Goal: Transaction & Acquisition: Register for event/course

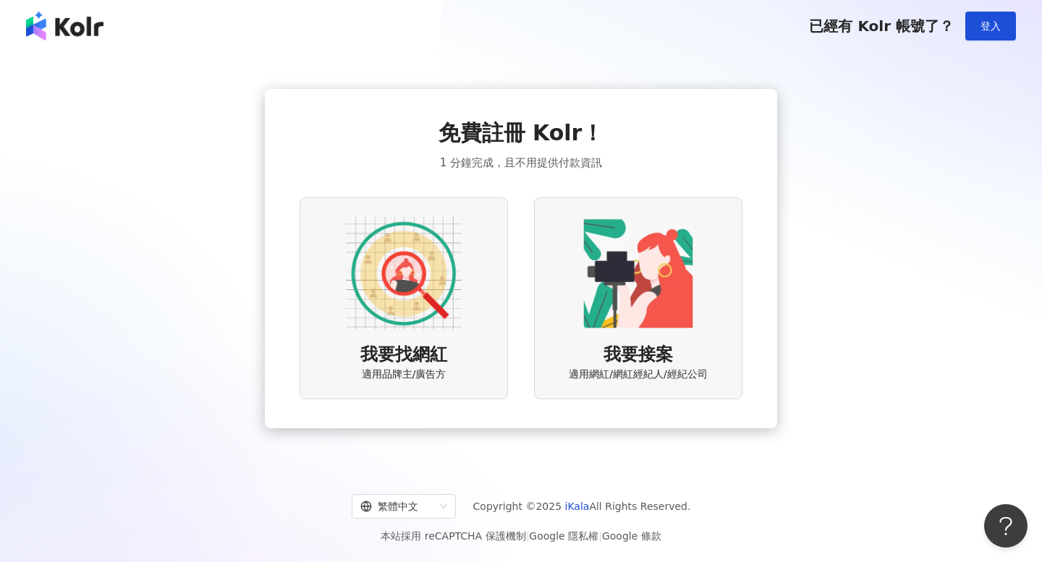
click at [441, 297] on img at bounding box center [404, 274] width 116 height 116
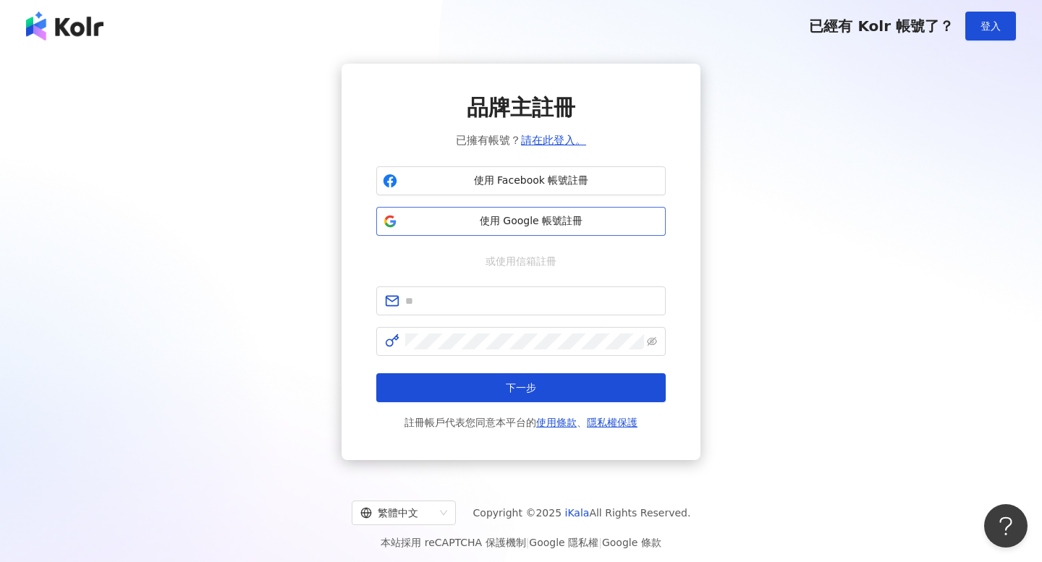
click at [532, 218] on span "使用 Google 帳號註冊" at bounding box center [531, 221] width 256 height 14
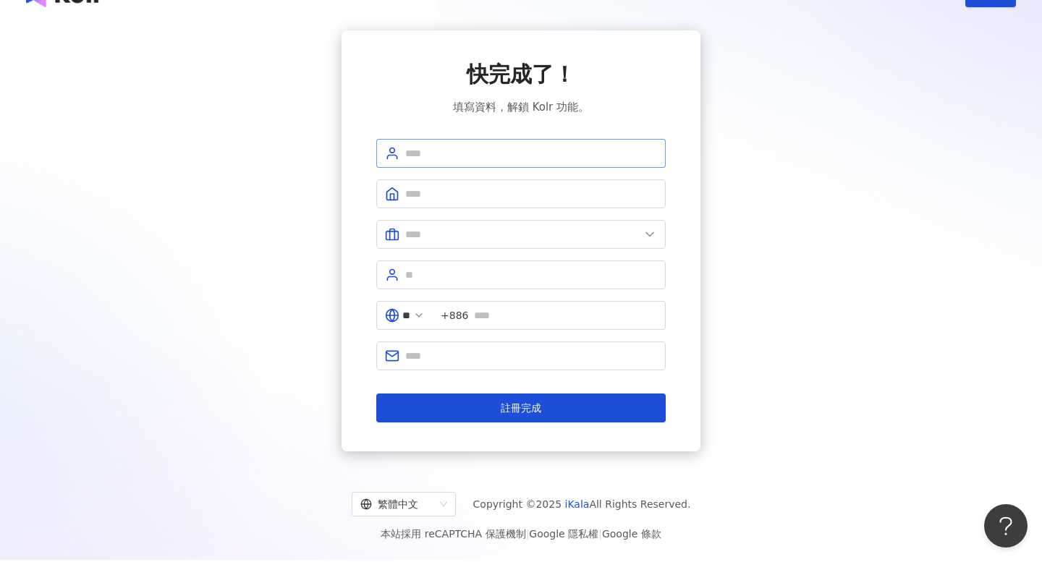
scroll to position [67, 0]
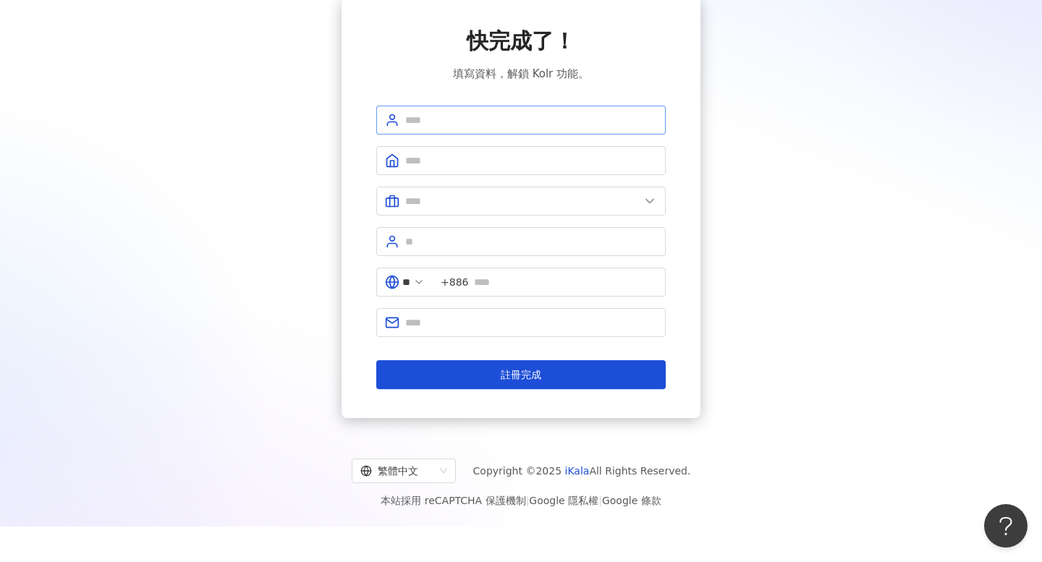
click at [461, 131] on span at bounding box center [520, 120] width 289 height 29
type input "*********"
click at [515, 198] on input "text" at bounding box center [522, 201] width 234 height 16
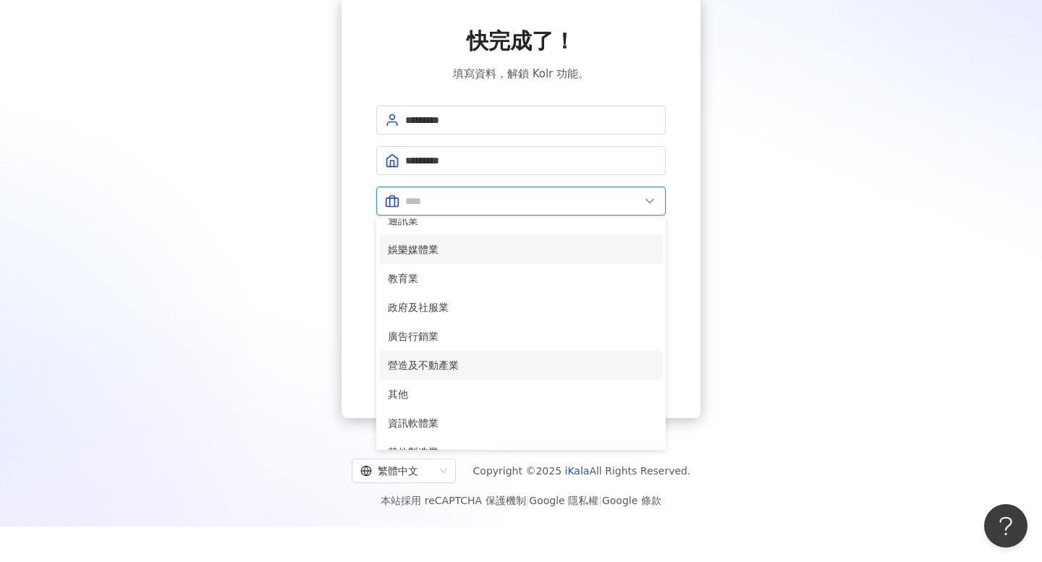
scroll to position [276, 0]
click at [454, 252] on span "娛樂媒體業" at bounding box center [521, 249] width 266 height 16
type input "*****"
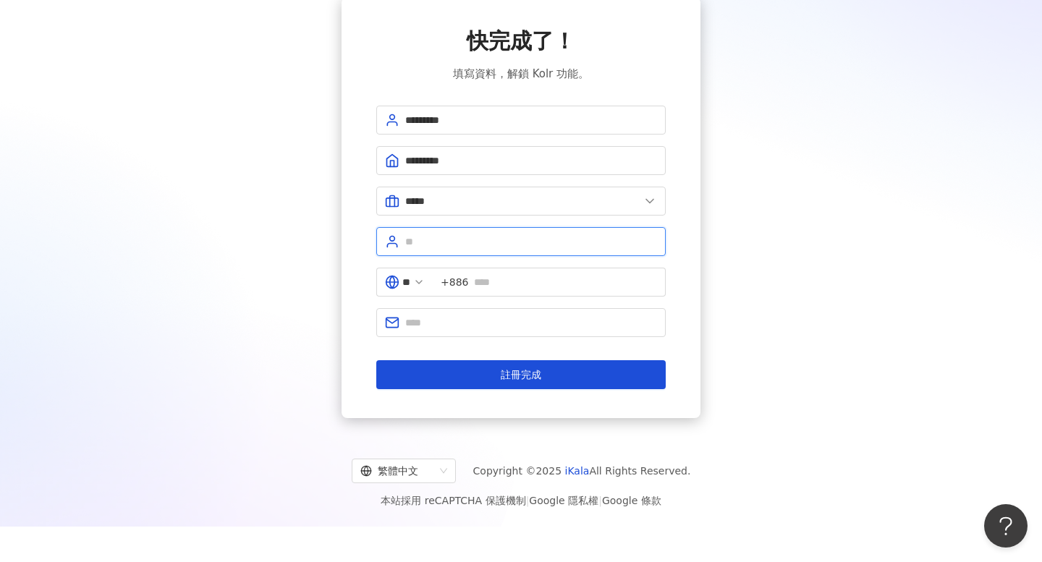
click at [466, 243] on input "text" at bounding box center [531, 242] width 252 height 16
type input "*"
type input "****"
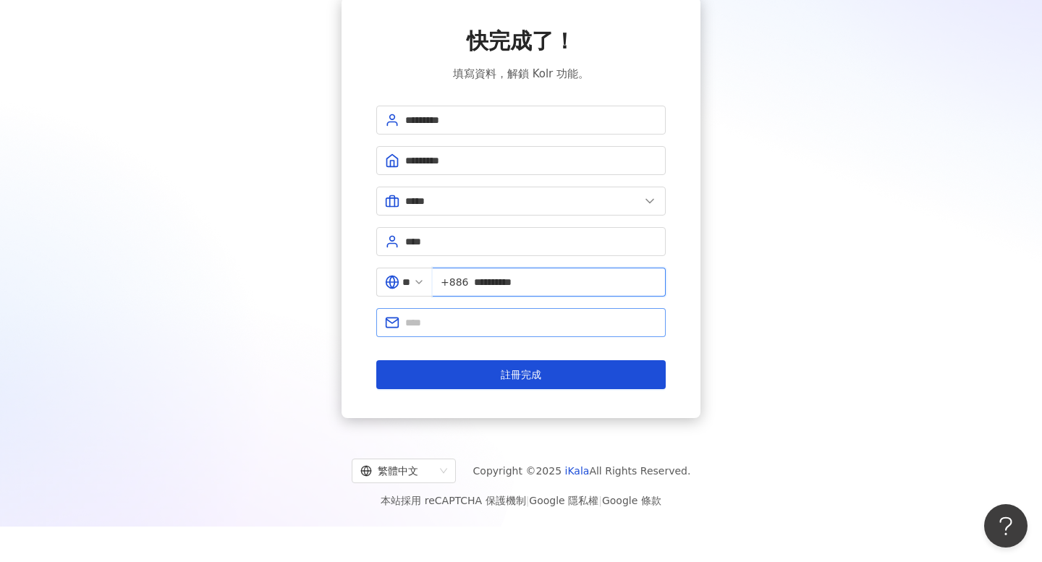
type input "**********"
click at [463, 319] on input "text" at bounding box center [531, 323] width 252 height 16
type input "**********"
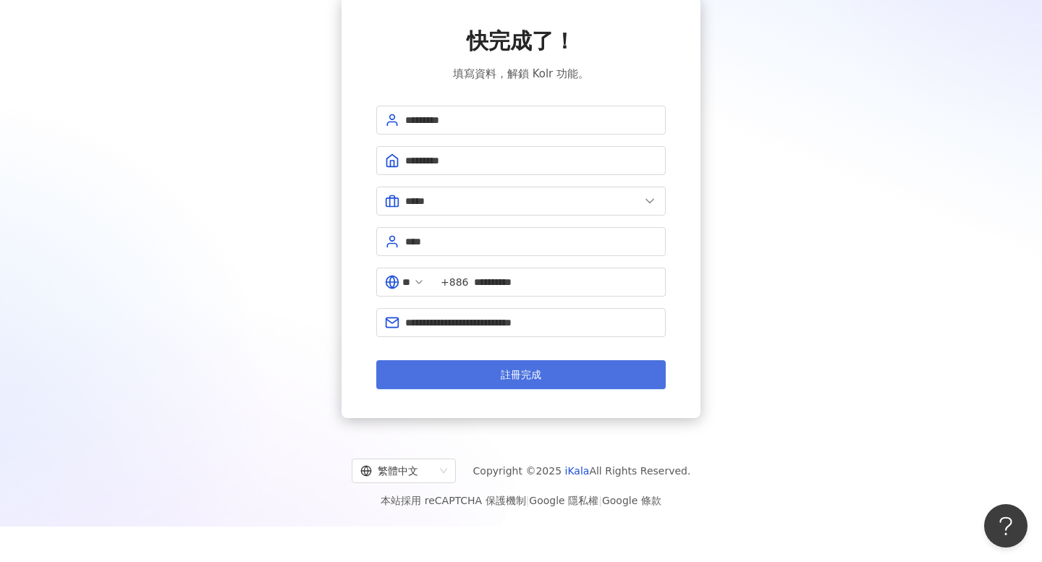
click at [516, 373] on span "註冊完成" at bounding box center [521, 375] width 41 height 12
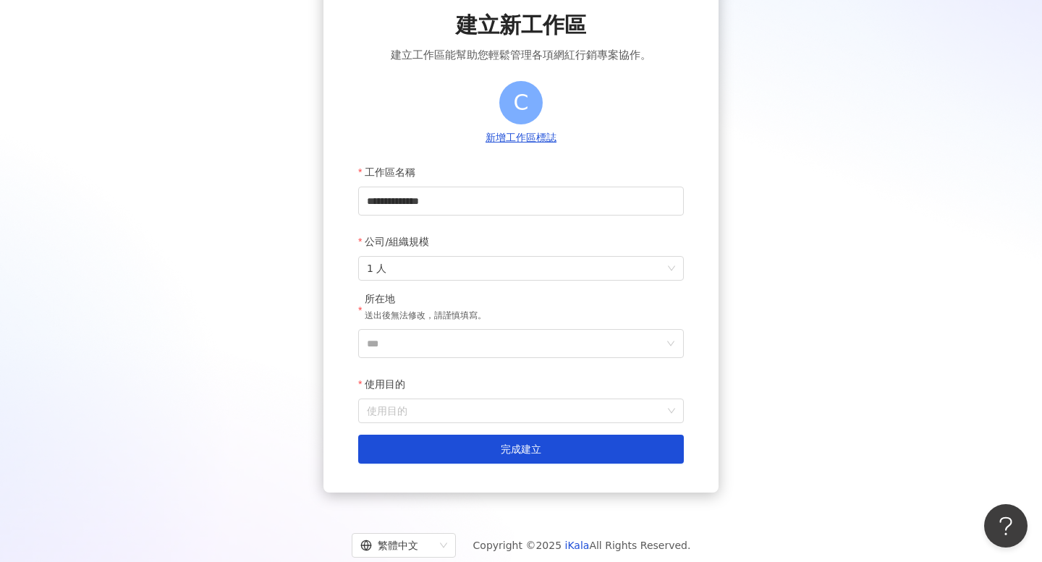
scroll to position [124, 0]
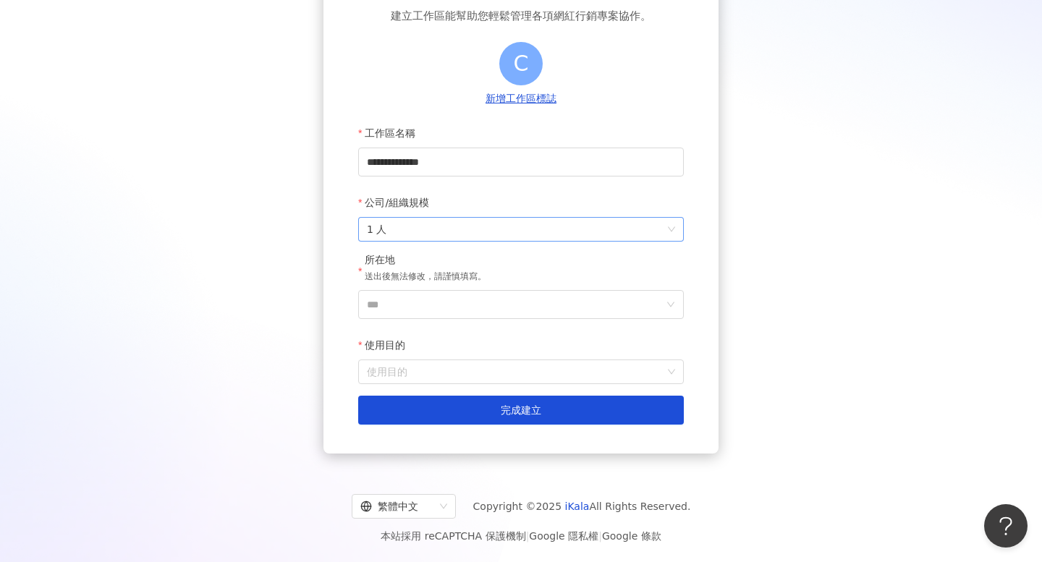
click at [456, 236] on span "1 人" at bounding box center [521, 229] width 308 height 23
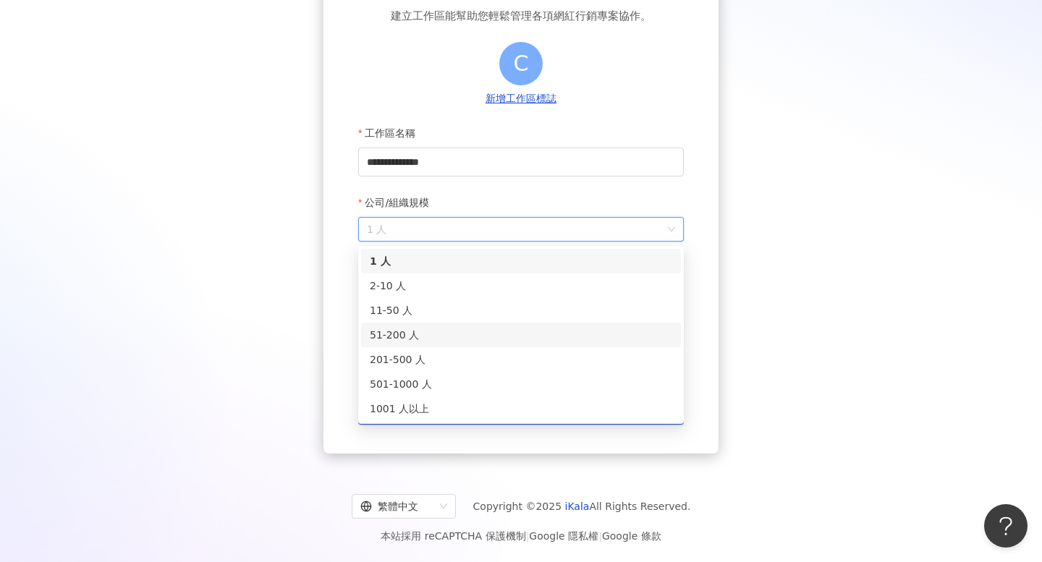
click at [430, 332] on div "51-200 人" at bounding box center [521, 335] width 302 height 16
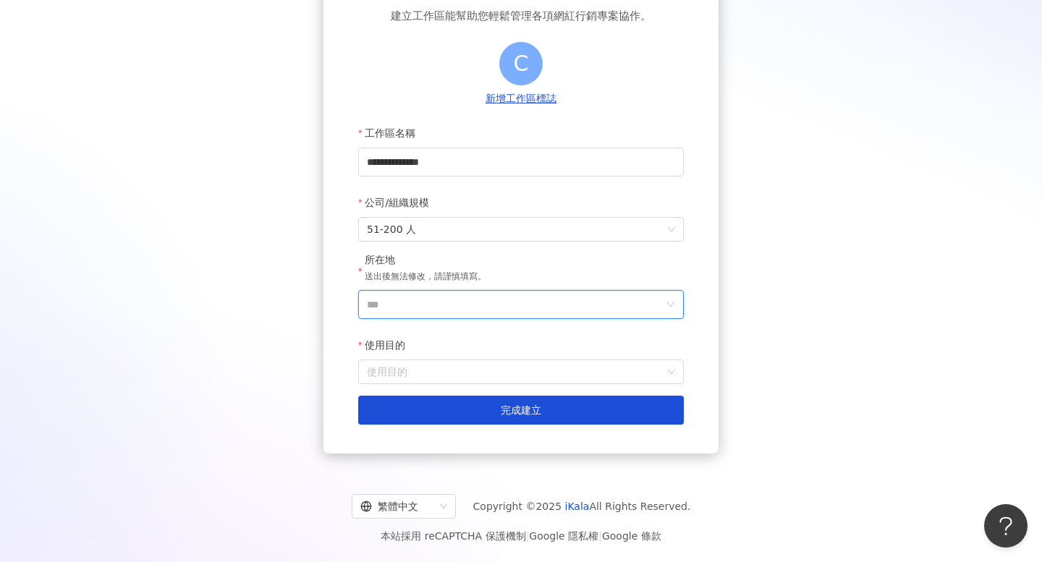
click at [446, 313] on input "***" at bounding box center [515, 304] width 297 height 27
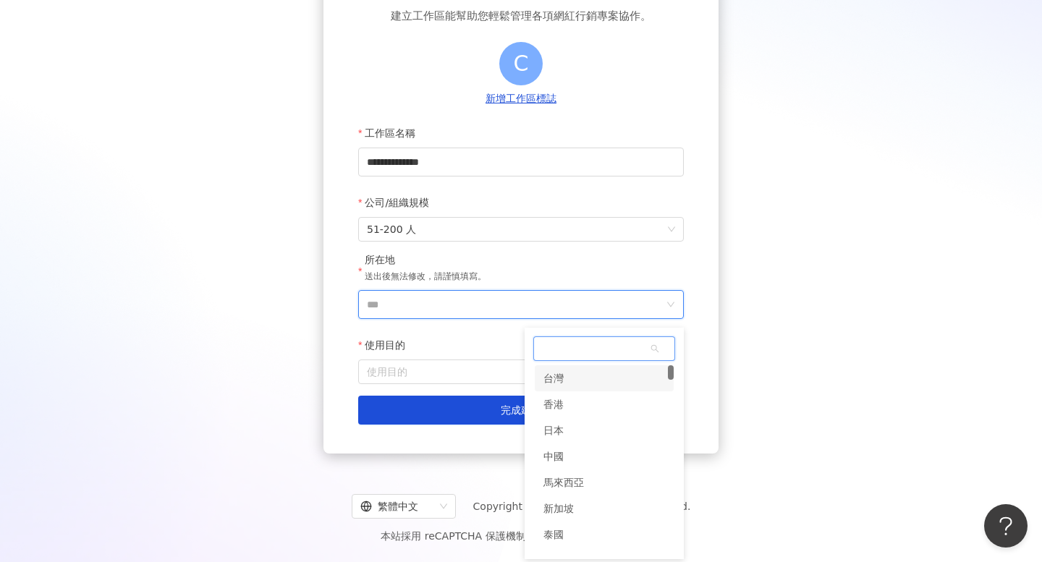
click at [596, 383] on div "台灣" at bounding box center [604, 378] width 139 height 26
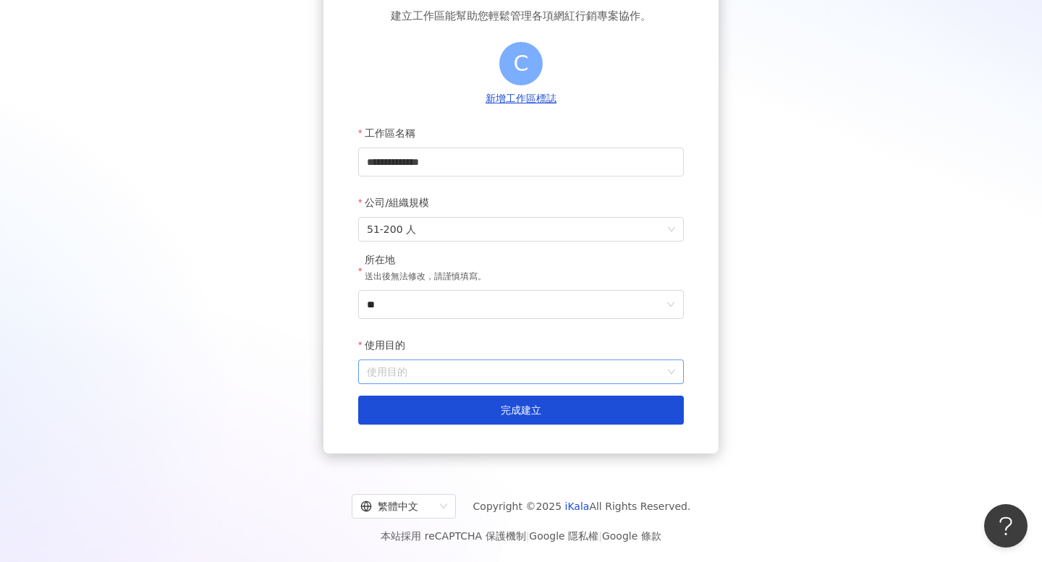
click at [486, 369] on input "使用目的" at bounding box center [521, 371] width 308 height 23
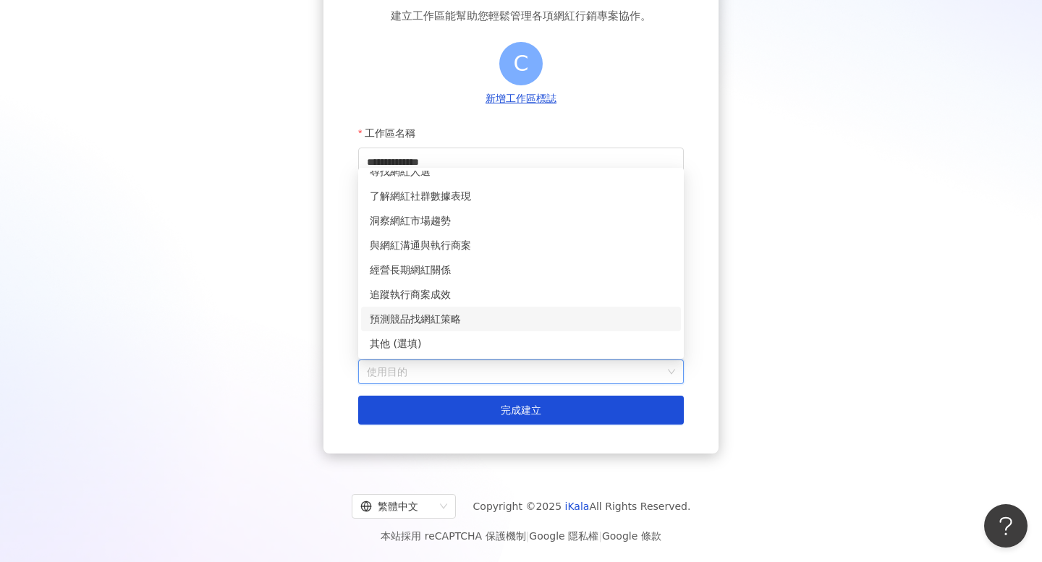
scroll to position [0, 0]
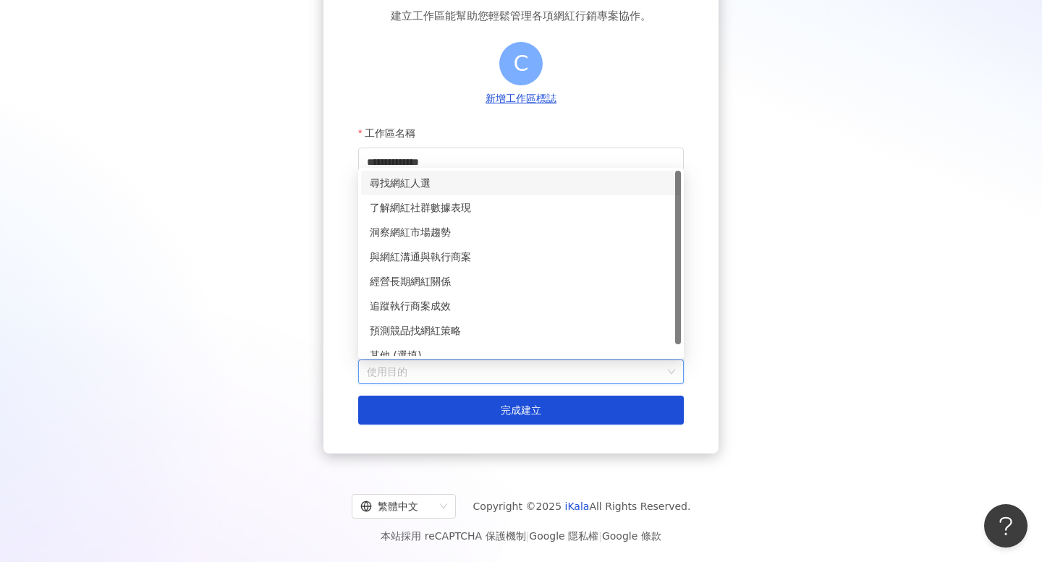
click at [480, 183] on div "尋找網紅人選" at bounding box center [521, 183] width 302 height 16
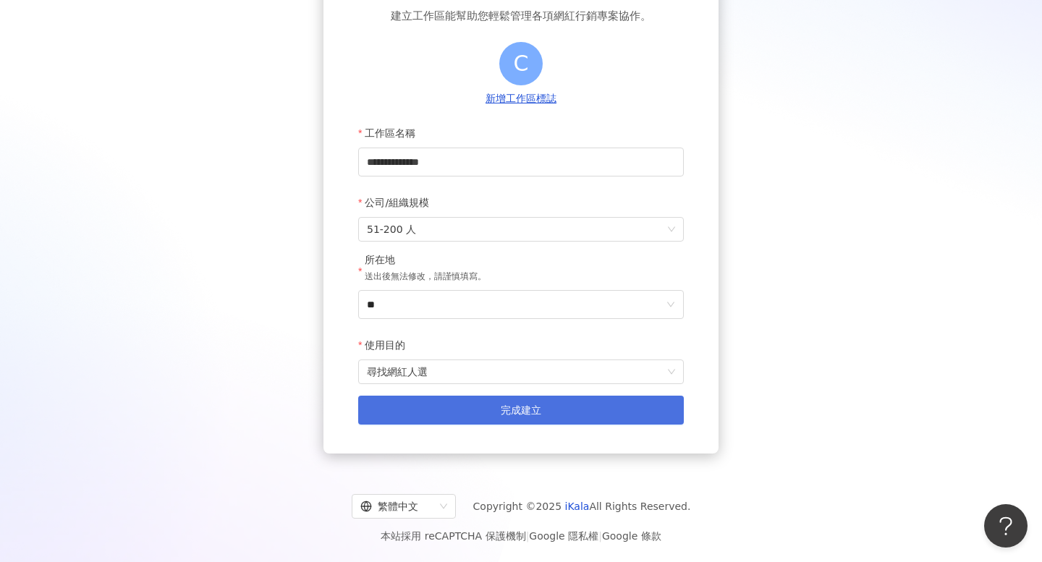
click at [477, 405] on button "完成建立" at bounding box center [521, 410] width 326 height 29
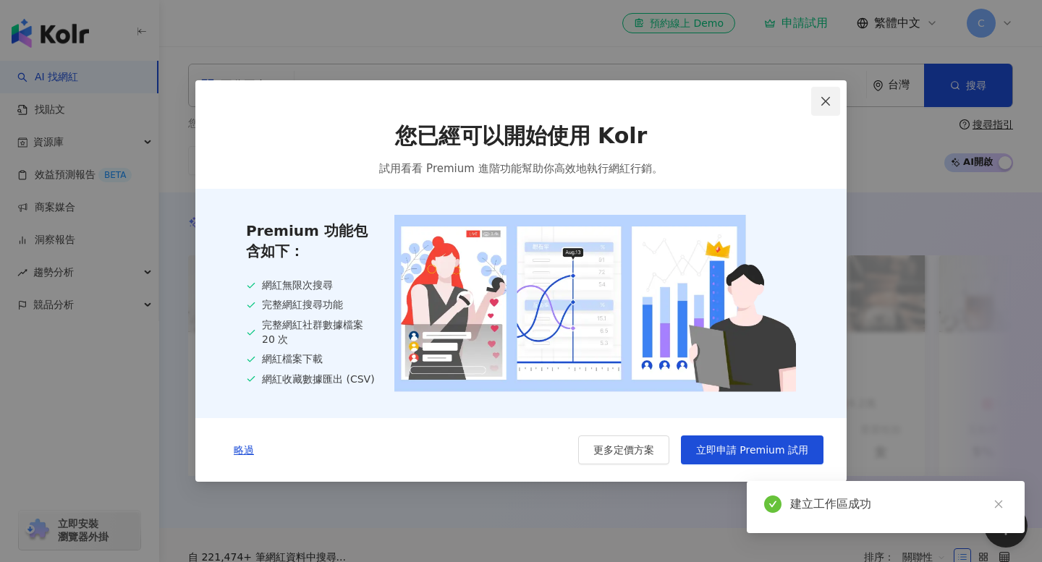
click at [830, 106] on button "Close" at bounding box center [825, 101] width 29 height 29
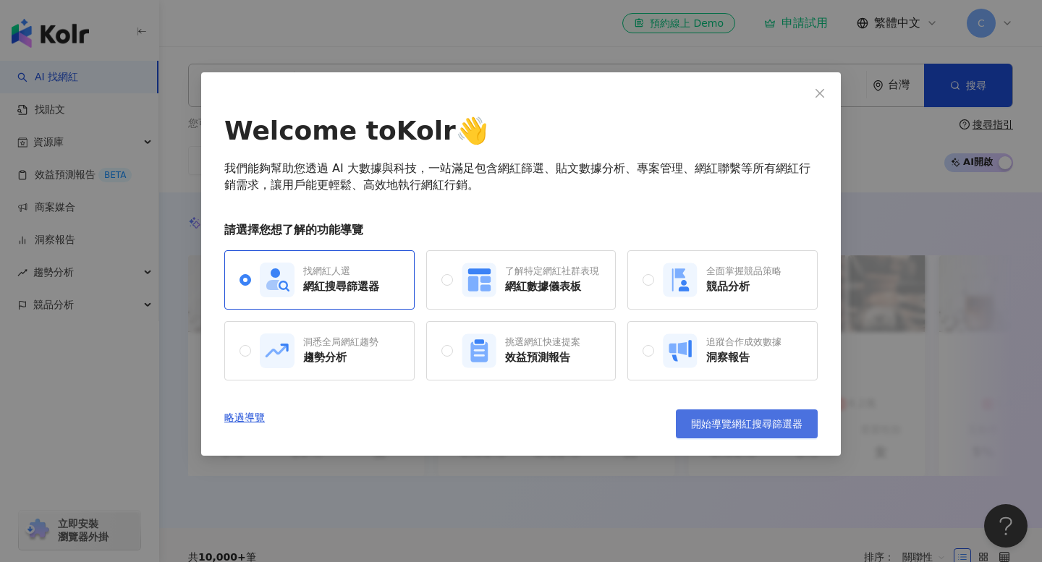
click at [750, 435] on button "開始導覽網紅搜尋篩選器" at bounding box center [747, 423] width 142 height 29
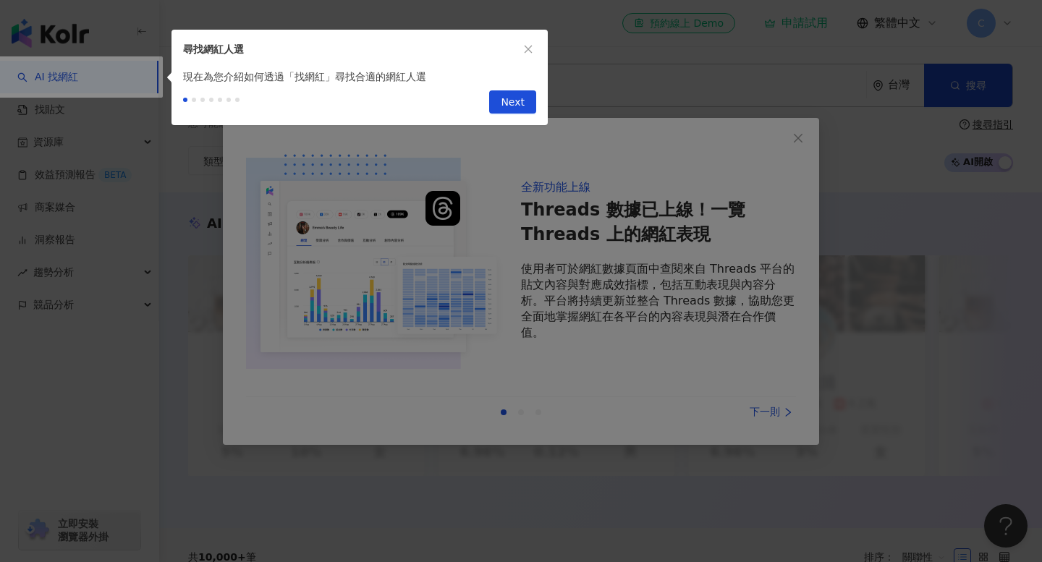
click at [482, 422] on div at bounding box center [521, 281] width 1042 height 562
click at [518, 81] on div "現在為您介紹如何透過「找網紅」尋找合適的網紅人選" at bounding box center [359, 77] width 376 height 16
click at [519, 107] on span "Next" at bounding box center [513, 102] width 24 height 23
type input "*********"
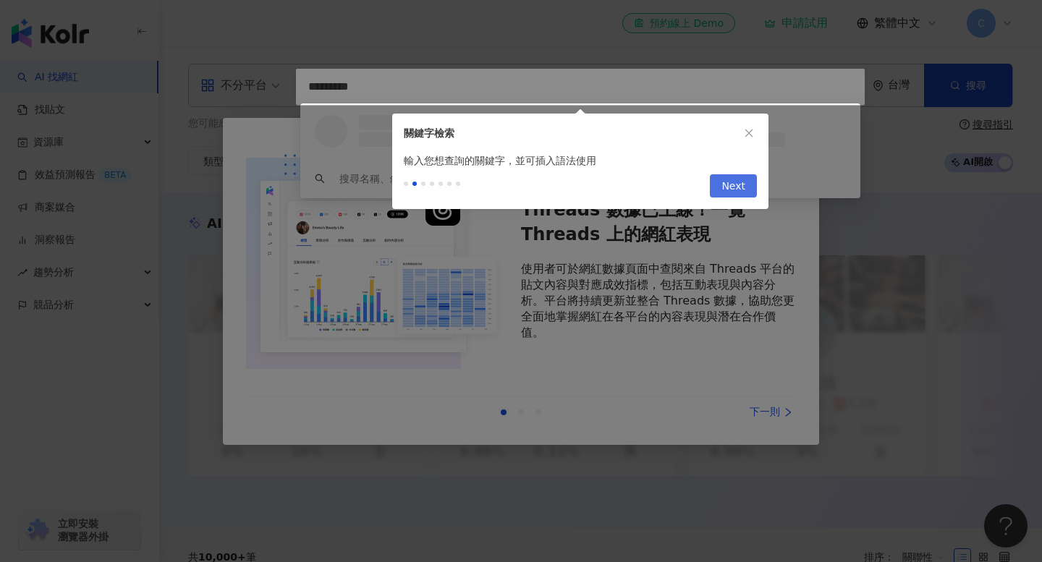
click at [739, 180] on span "Next" at bounding box center [733, 186] width 24 height 23
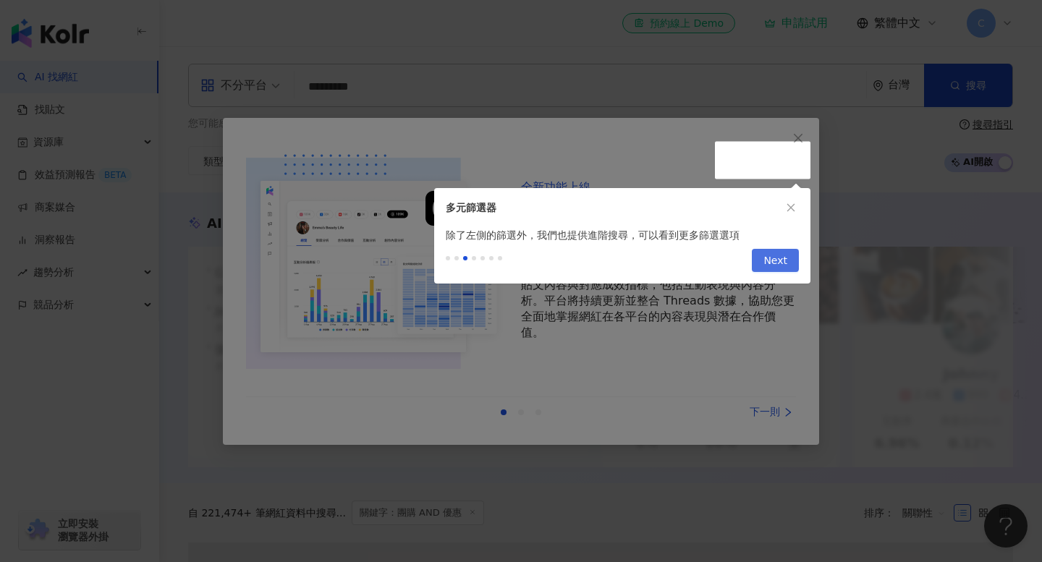
click at [771, 259] on span "Next" at bounding box center [775, 261] width 24 height 23
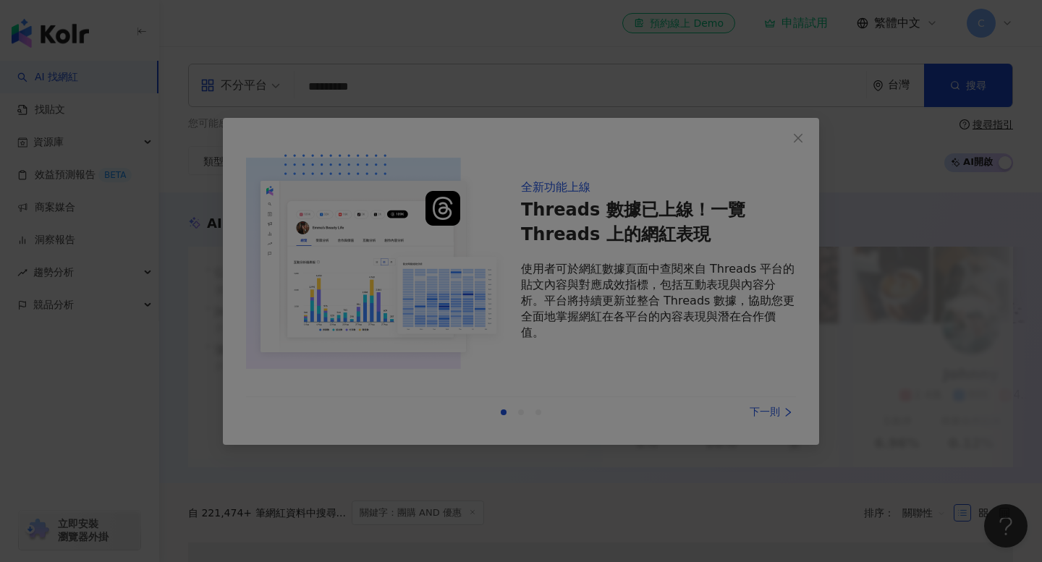
click at [796, 132] on div at bounding box center [521, 281] width 1042 height 562
click at [486, 110] on div at bounding box center [521, 281] width 1042 height 562
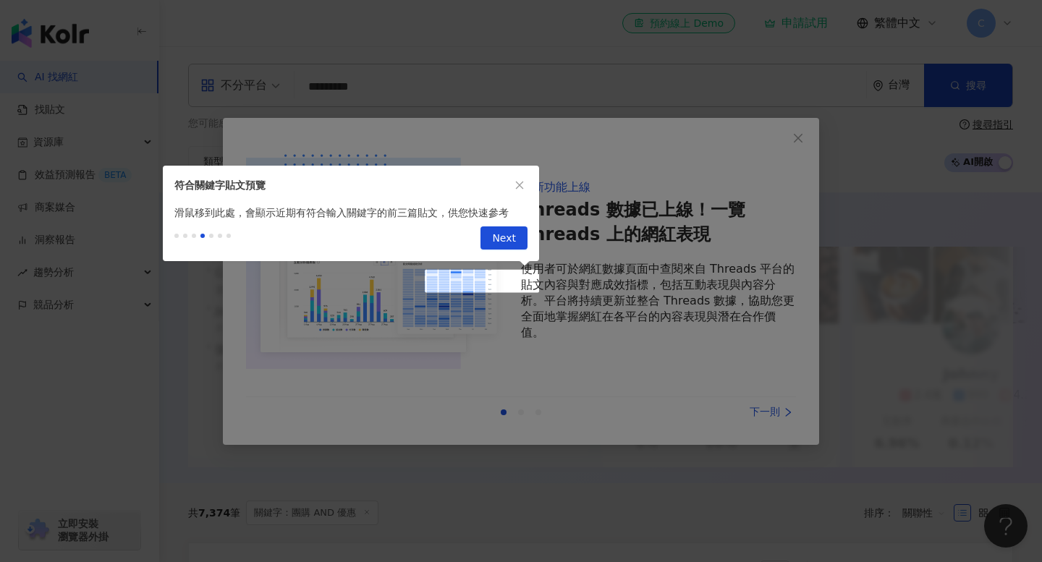
click at [598, 406] on div at bounding box center [521, 281] width 1042 height 562
click at [491, 238] on button "Next" at bounding box center [503, 237] width 47 height 23
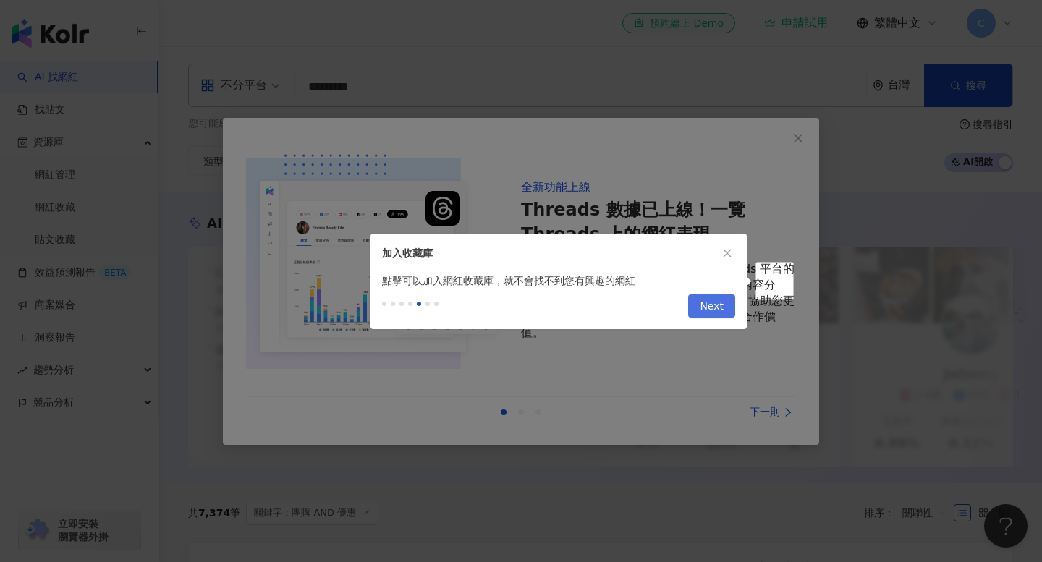
click at [713, 310] on span "Next" at bounding box center [711, 306] width 24 height 23
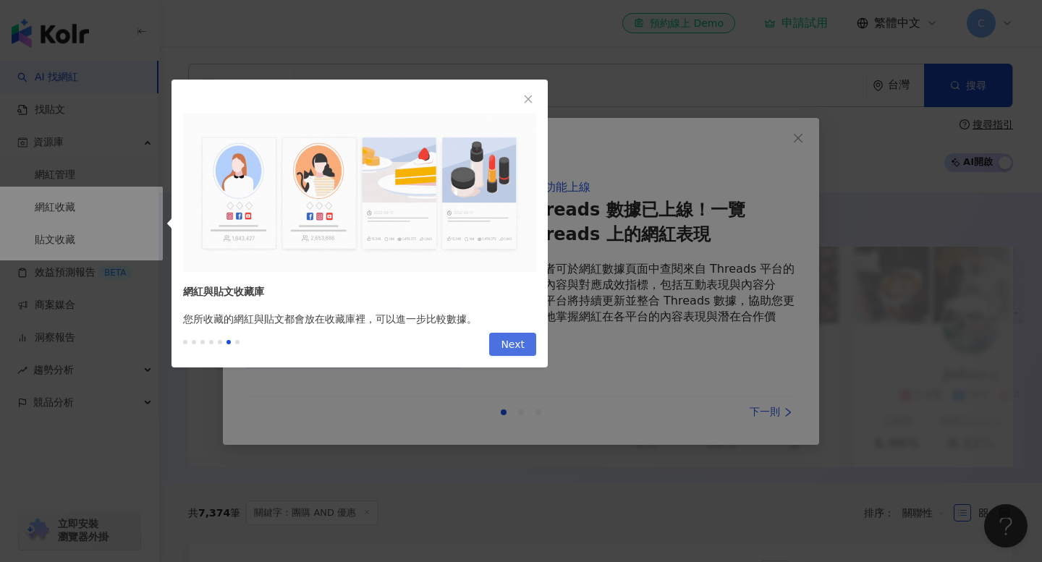
click at [519, 341] on span "Next" at bounding box center [513, 344] width 24 height 23
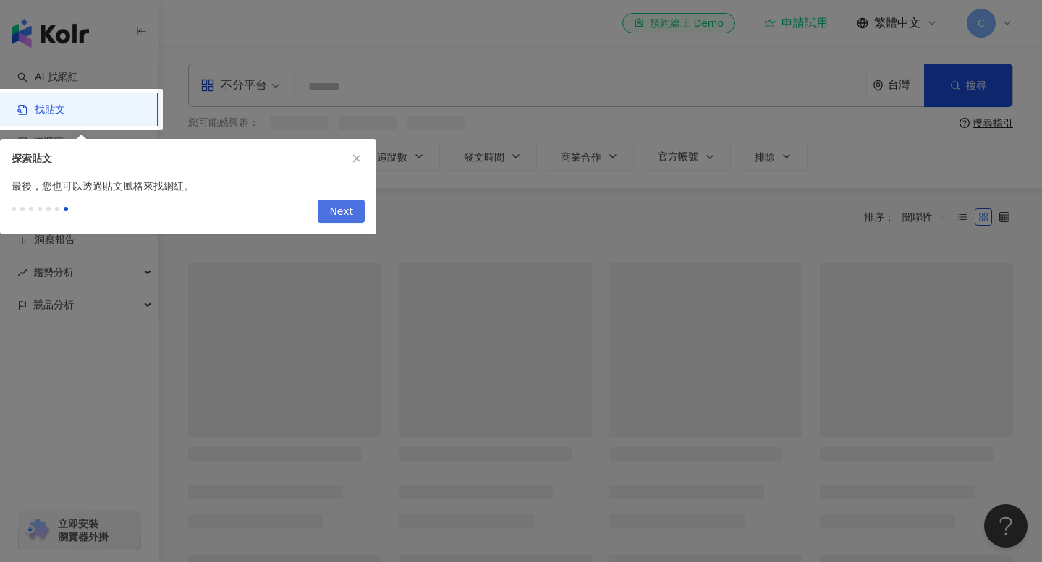
click at [519, 341] on div at bounding box center [521, 281] width 1042 height 562
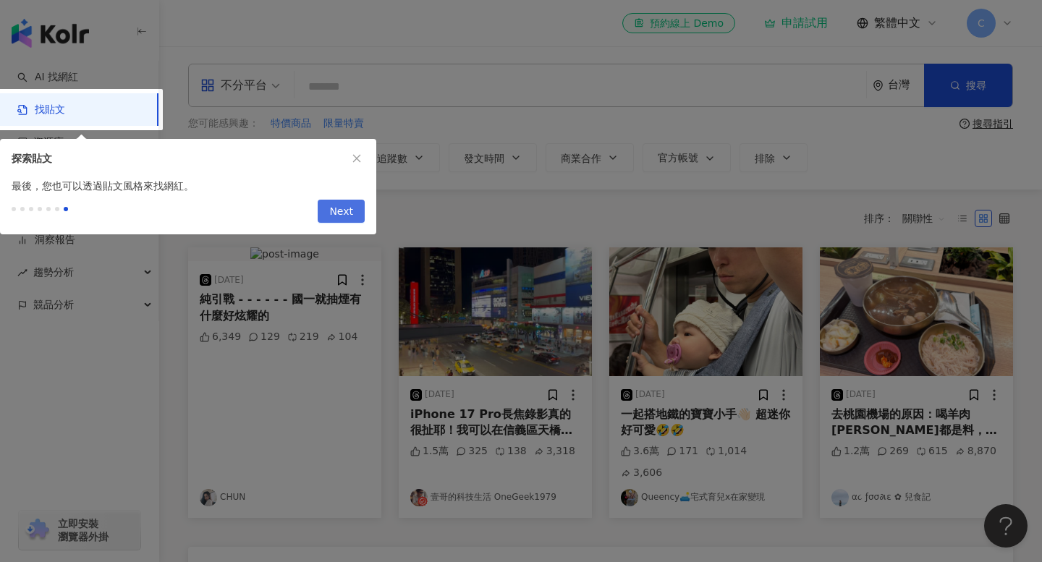
click at [359, 213] on button "Next" at bounding box center [341, 211] width 47 height 23
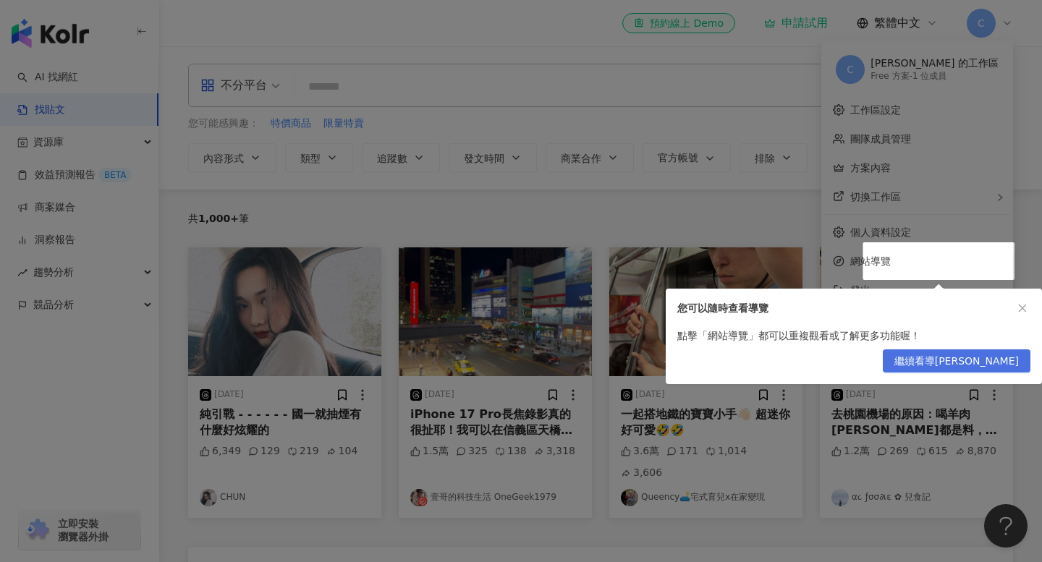
click at [1006, 368] on span "繼續看導[PERSON_NAME]" at bounding box center [956, 361] width 124 height 23
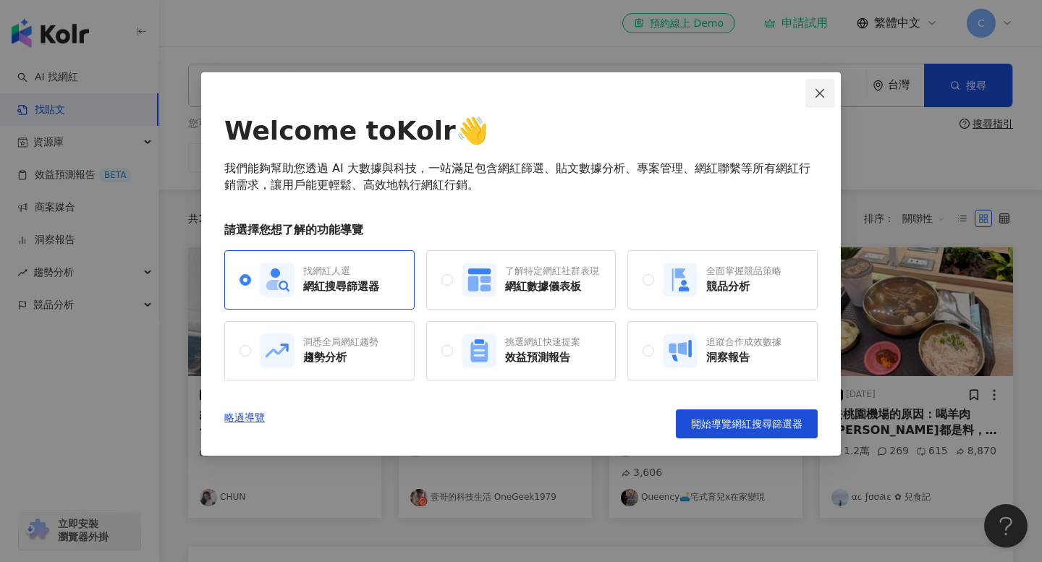
click at [822, 93] on icon "close" at bounding box center [820, 94] width 12 height 12
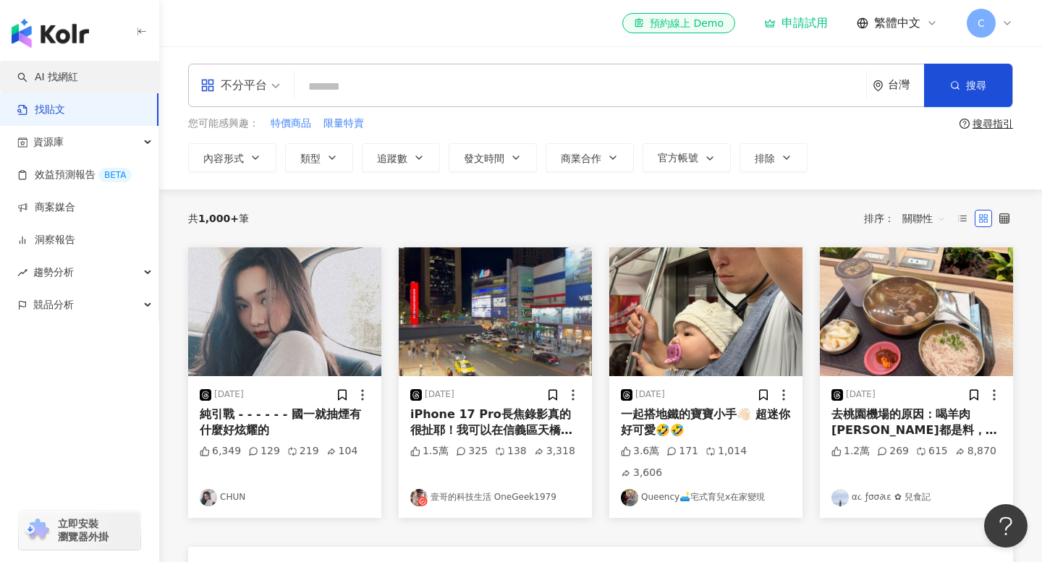
click at [60, 77] on link "AI 找網紅" at bounding box center [47, 77] width 61 height 14
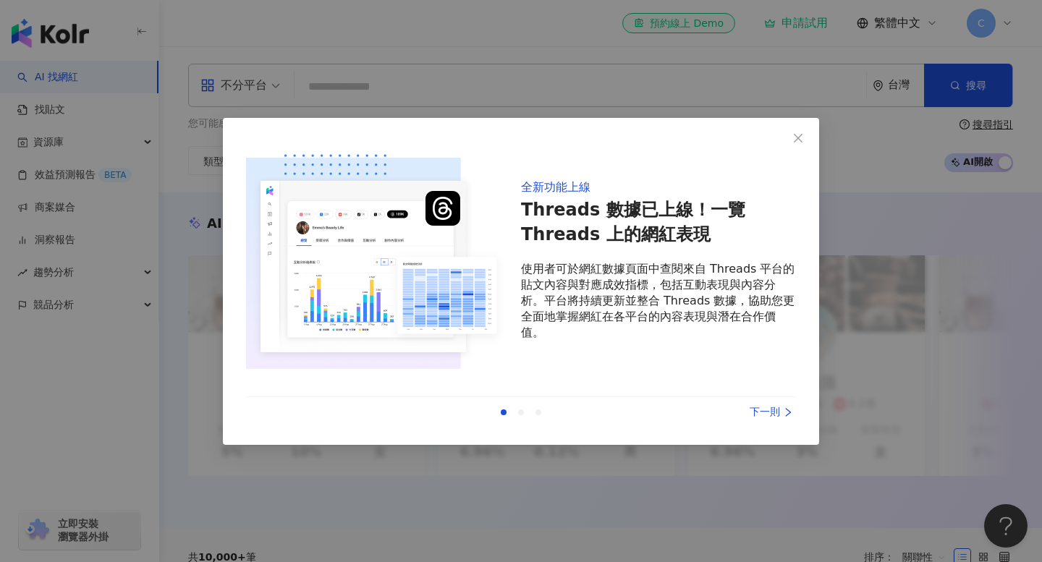
click at [773, 417] on div "下一則" at bounding box center [741, 412] width 109 height 16
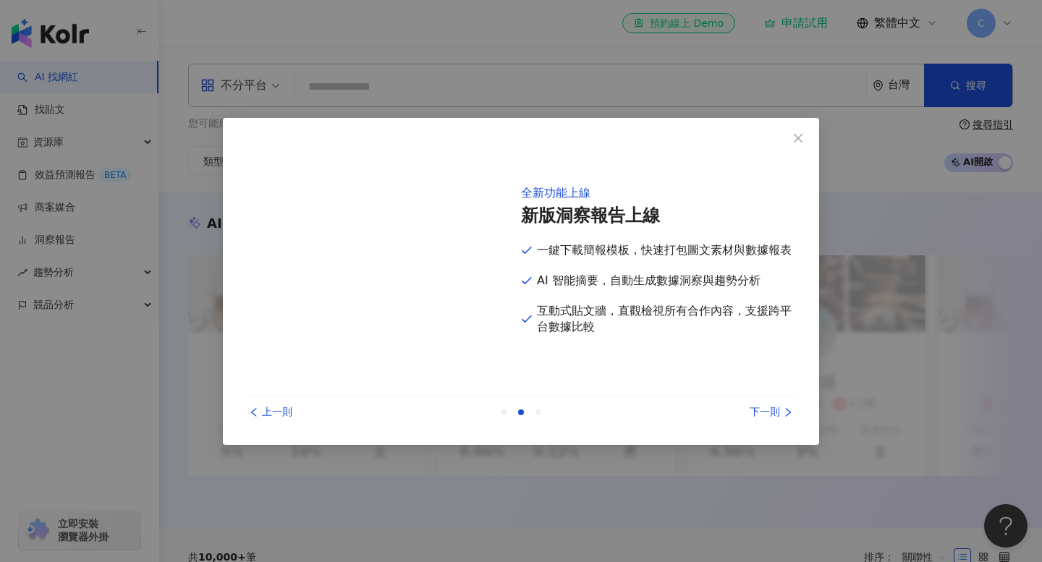
click at [773, 417] on div "下一則" at bounding box center [741, 412] width 109 height 16
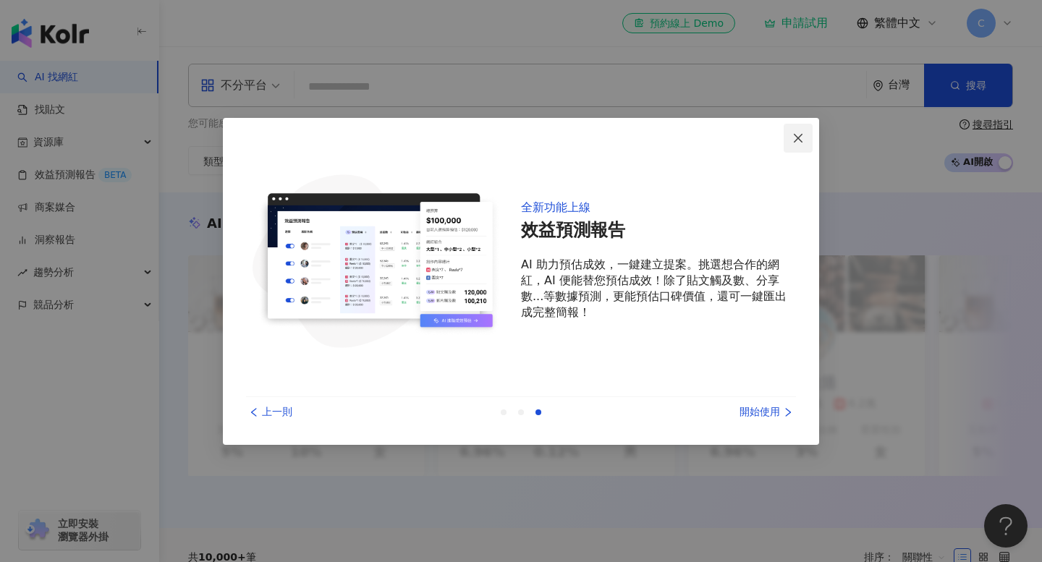
click at [799, 139] on icon "close" at bounding box center [798, 138] width 9 height 9
